Goal: Task Accomplishment & Management: Use online tool/utility

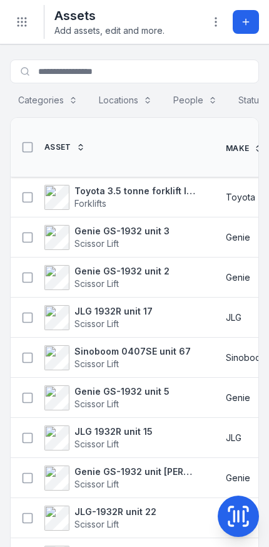
click at [164, 192] on strong "Toyota 3.5 tonne forklift lpg" at bounding box center [136, 191] width 122 height 13
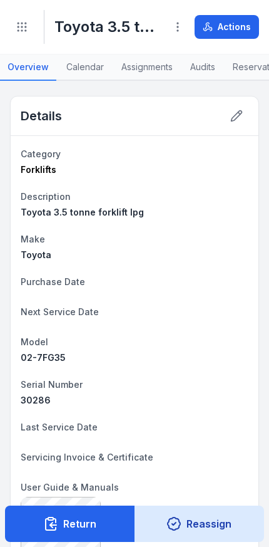
click at [236, 19] on button "Actions" at bounding box center [227, 27] width 65 height 24
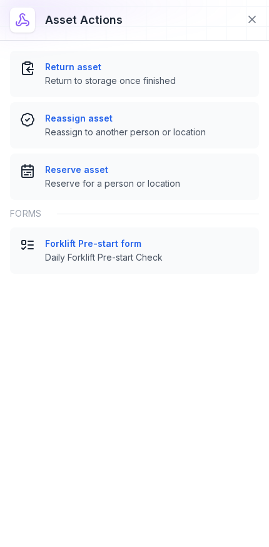
click at [174, 262] on span "Daily Forklift Pre-start Check" at bounding box center [147, 257] width 204 height 13
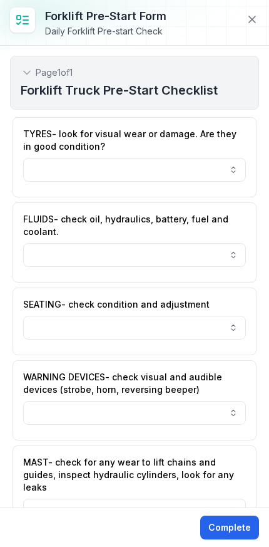
click at [214, 261] on button "button" at bounding box center [134, 255] width 223 height 24
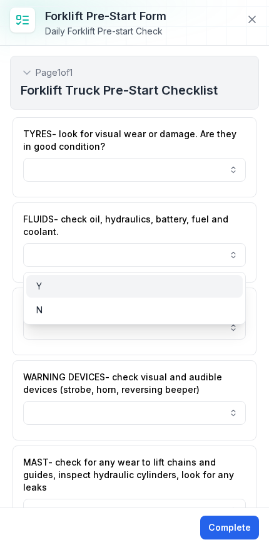
click at [155, 286] on div "Y" at bounding box center [134, 286] width 197 height 13
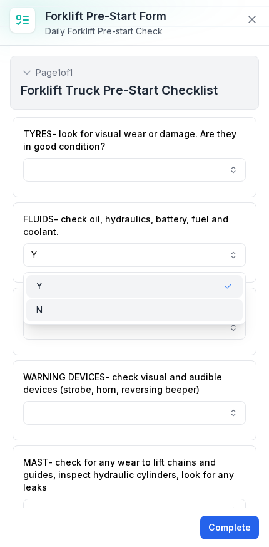
click at [189, 307] on div "N" at bounding box center [134, 310] width 197 height 13
click at [182, 309] on div "N" at bounding box center [134, 310] width 197 height 13
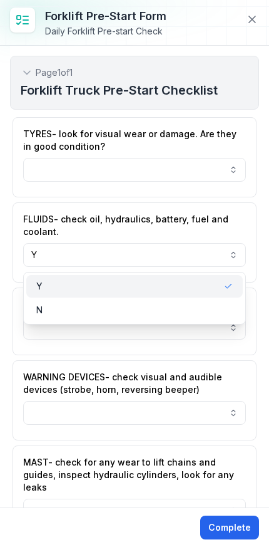
click at [192, 288] on div "Y" at bounding box center [134, 286] width 197 height 13
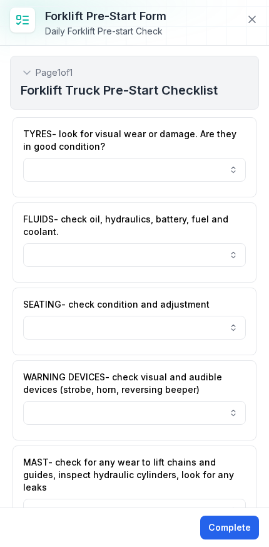
click at [249, 23] on icon at bounding box center [252, 19] width 13 height 13
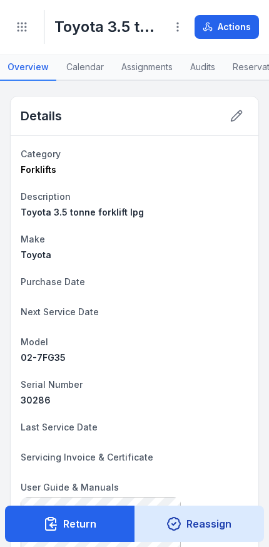
click at [237, 24] on button "Actions" at bounding box center [227, 27] width 65 height 24
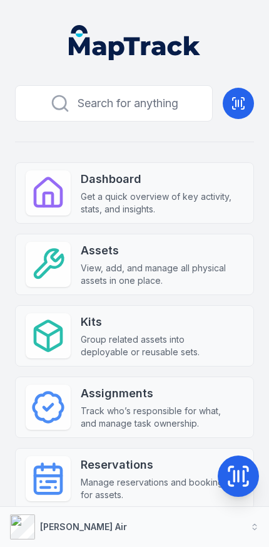
click at [184, 259] on div "Assets View, add, and manage all physical assets in one place." at bounding box center [157, 264] width 153 height 45
